Goal: Navigation & Orientation: Find specific page/section

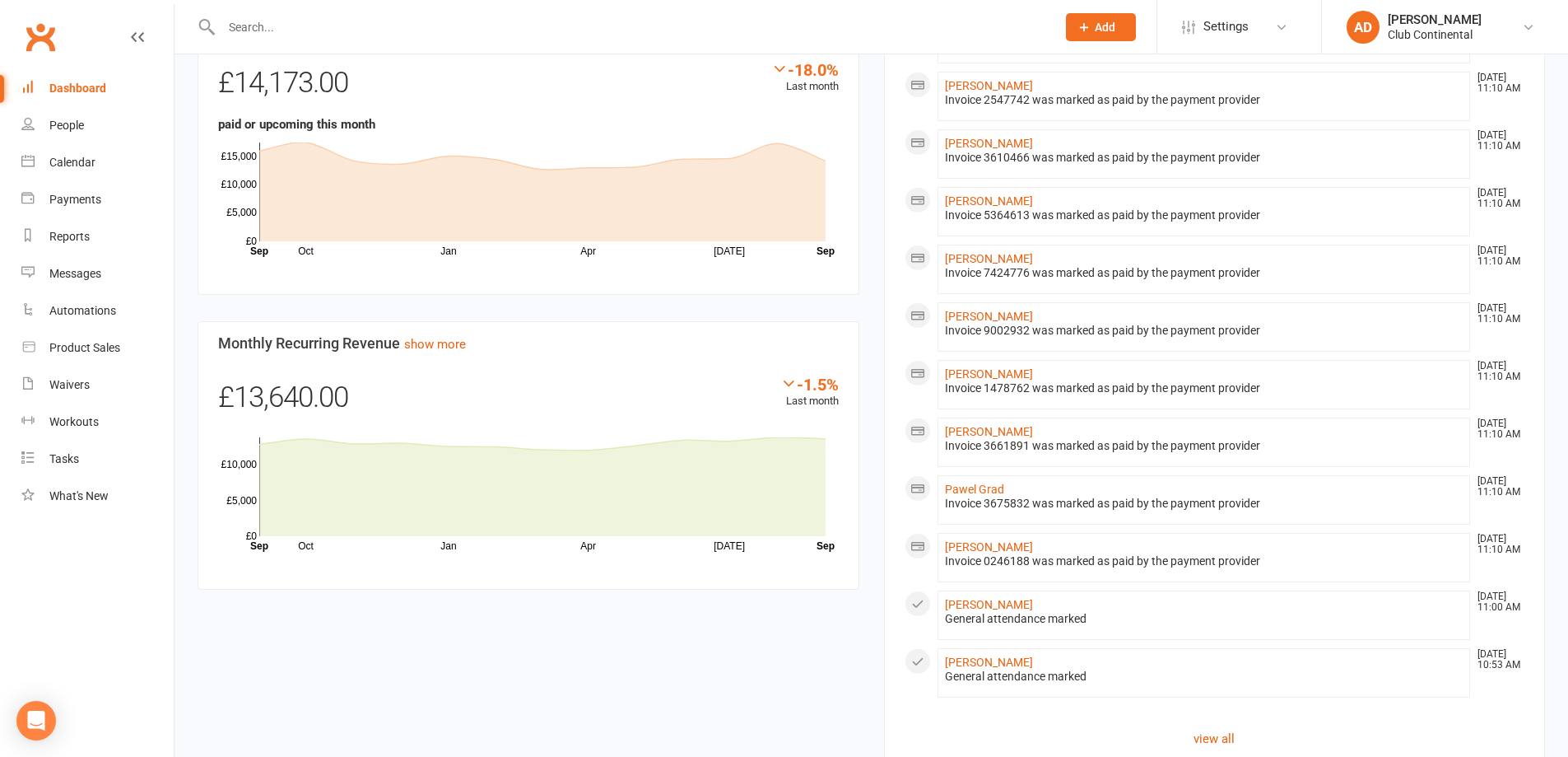
scroll to position [807, 0]
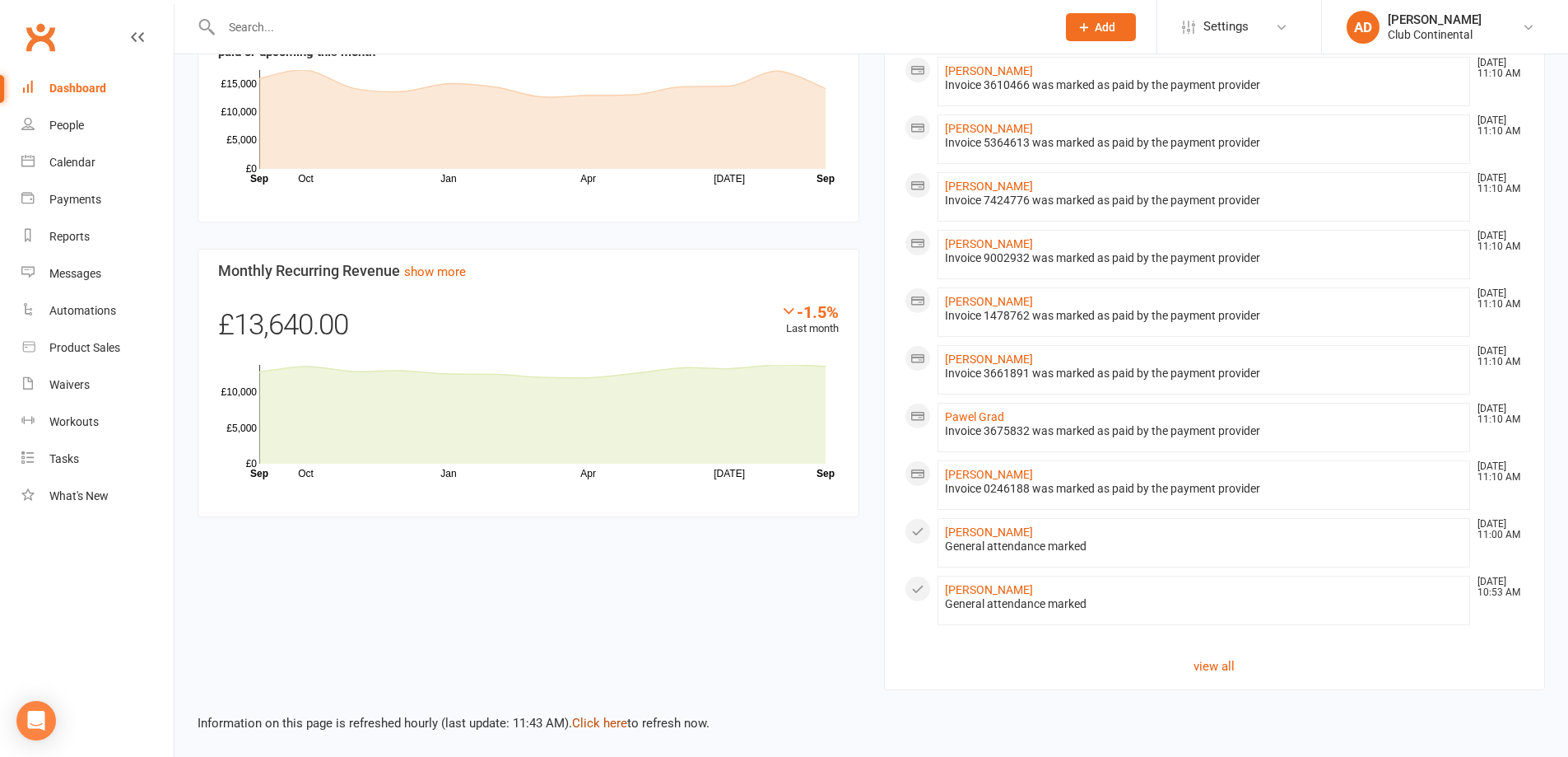
click at [602, 723] on link "Click here" at bounding box center [599, 723] width 55 height 15
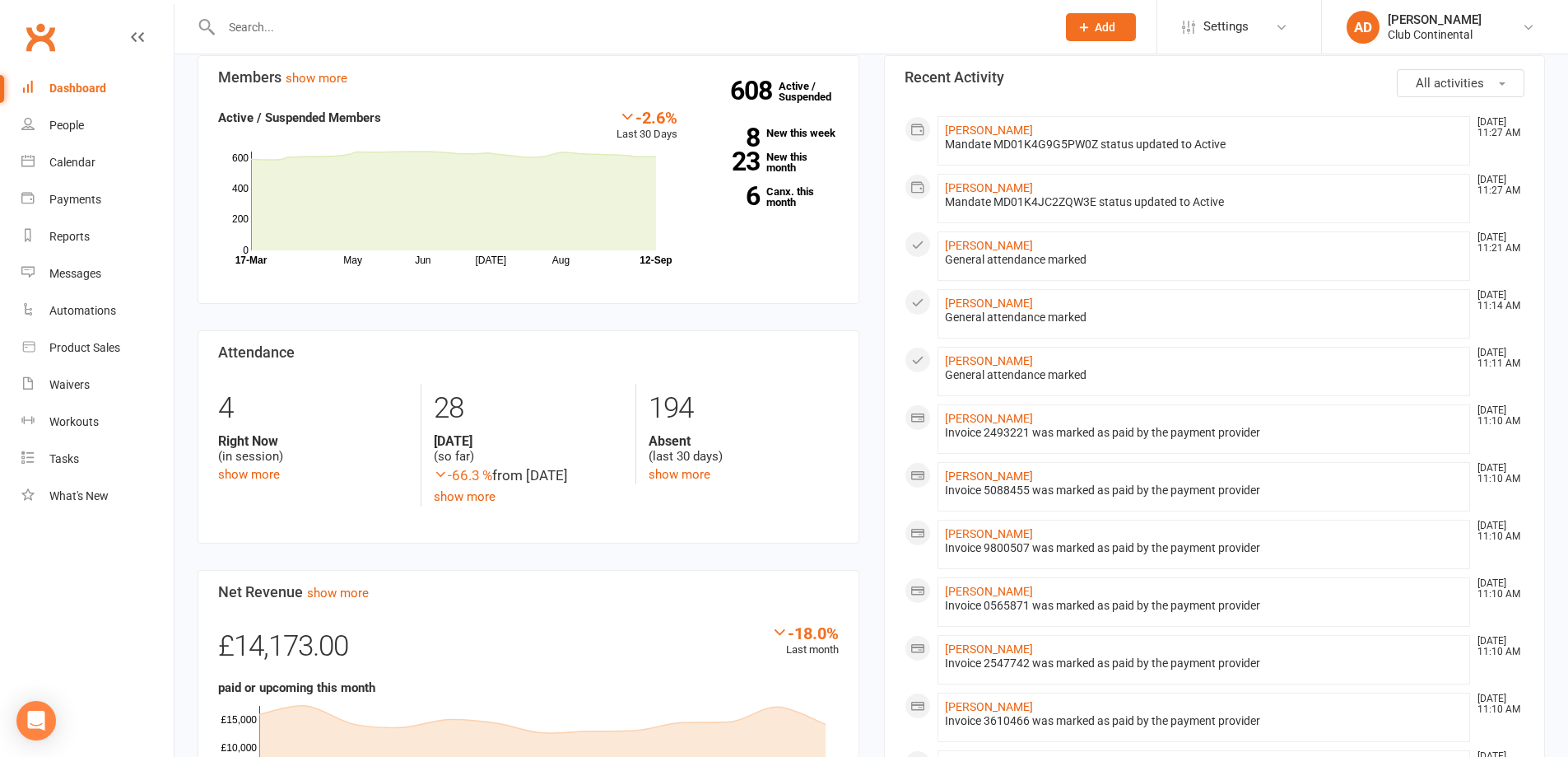
scroll to position [0, 0]
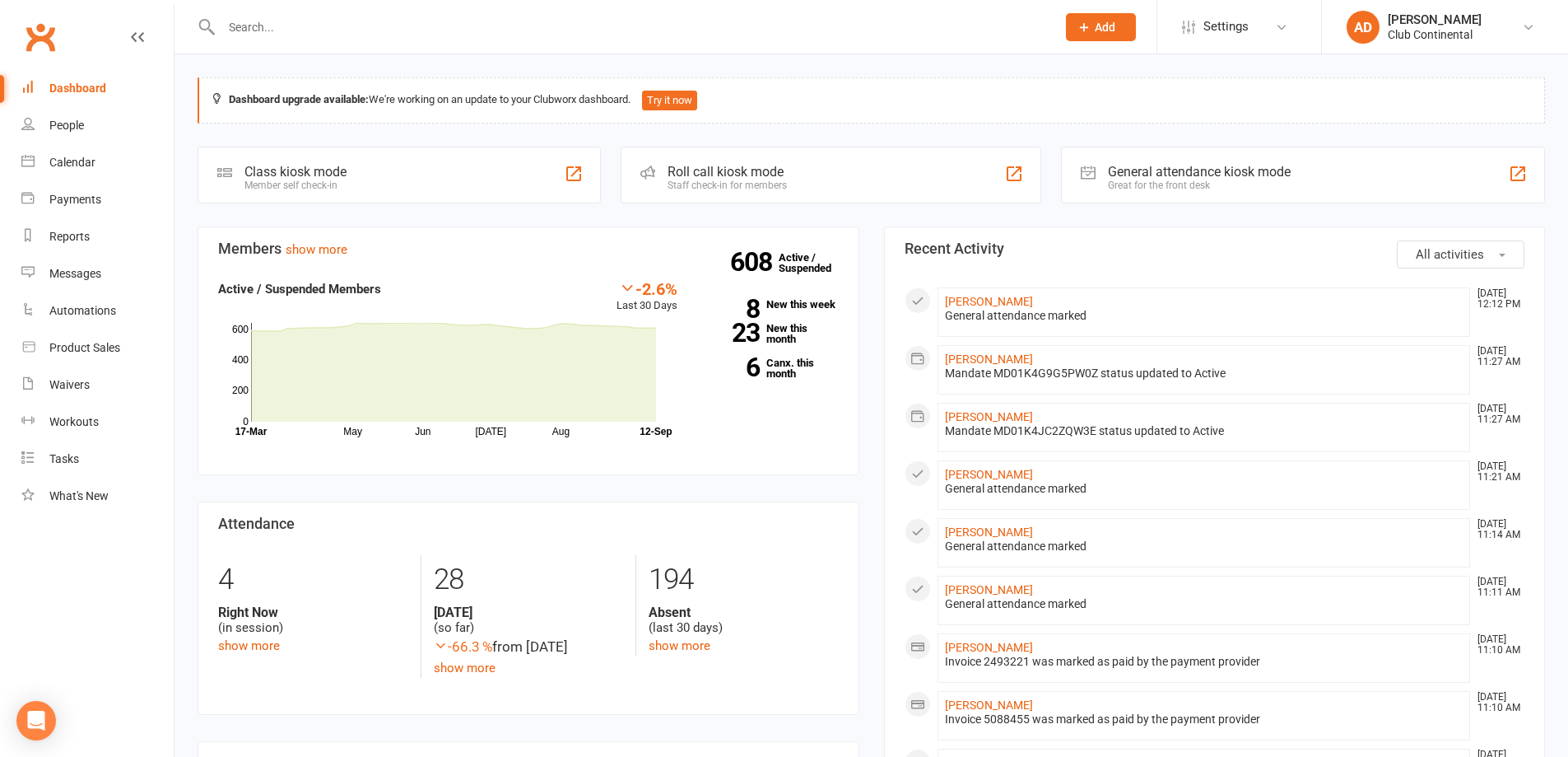
click at [998, 299] on link "[PERSON_NAME]" at bounding box center [988, 302] width 88 height 13
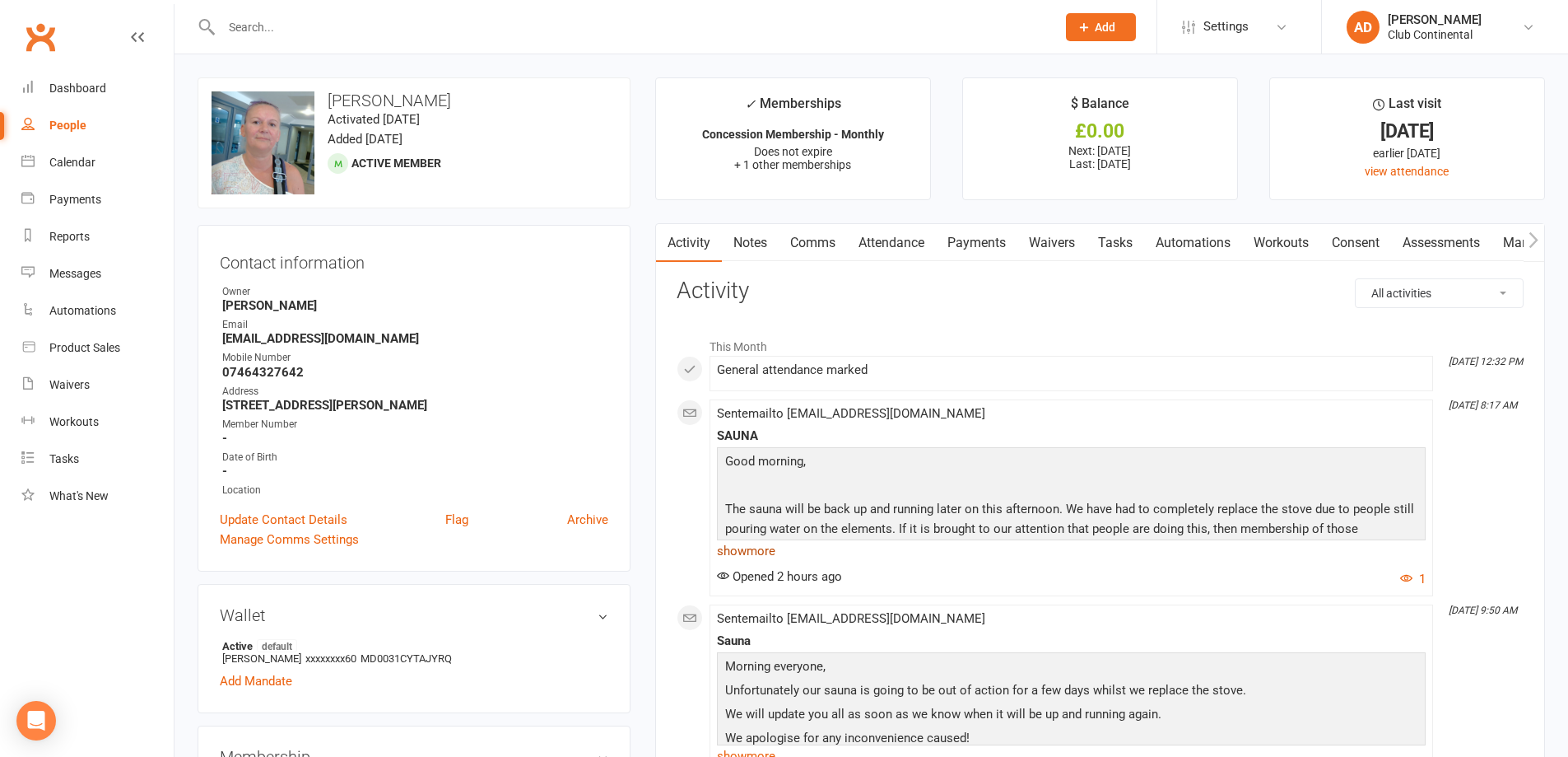
click at [769, 547] on link "show more" at bounding box center [1070, 550] width 708 height 23
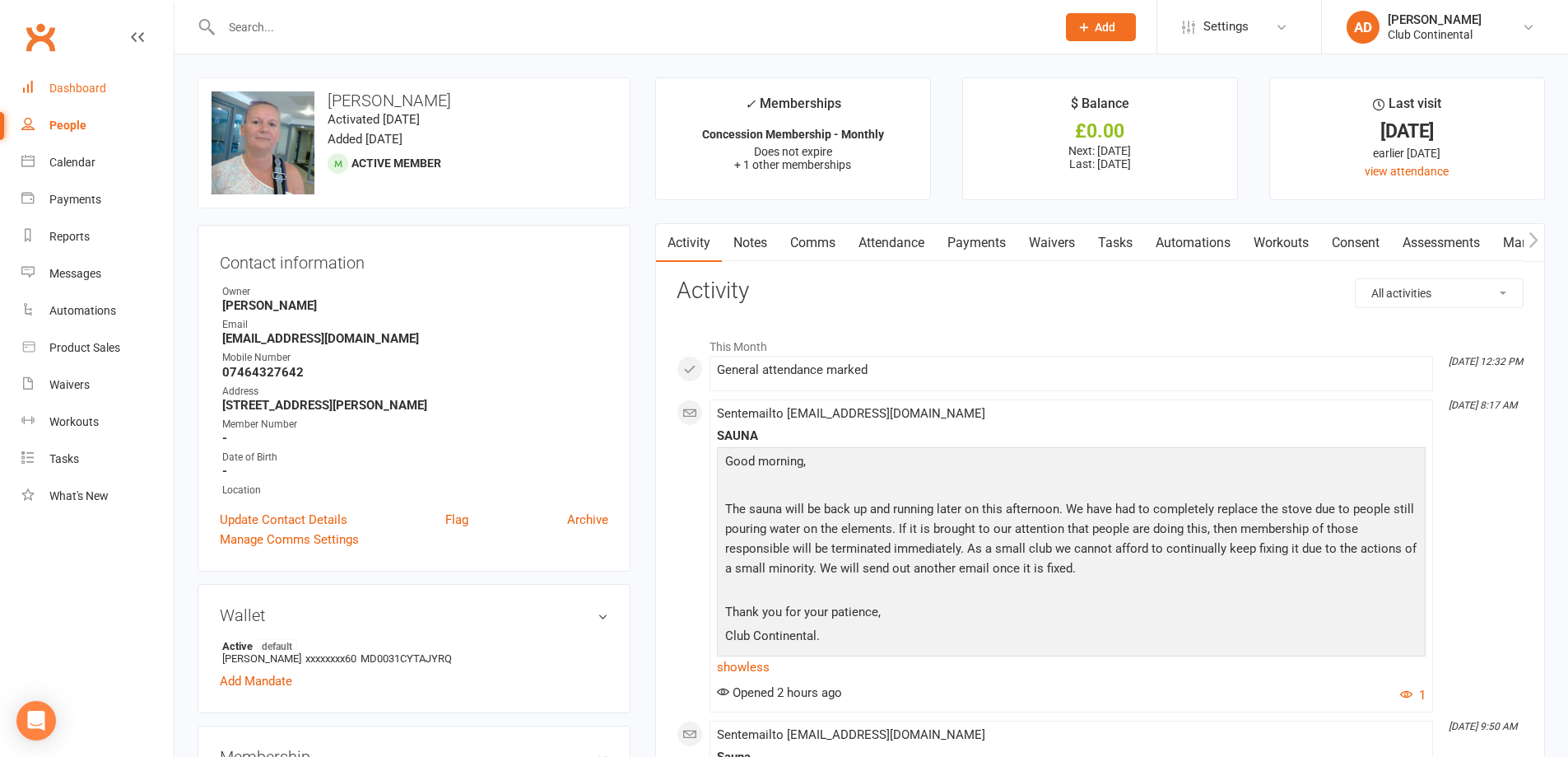
click at [78, 87] on div "Dashboard" at bounding box center [77, 88] width 57 height 13
